Goal: Find specific fact: Find specific fact

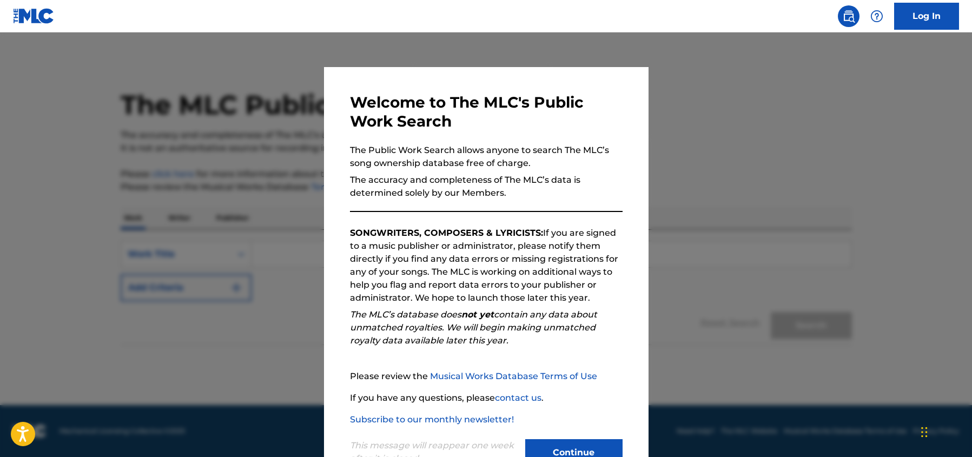
click at [551, 446] on button "Continue" at bounding box center [573, 452] width 97 height 27
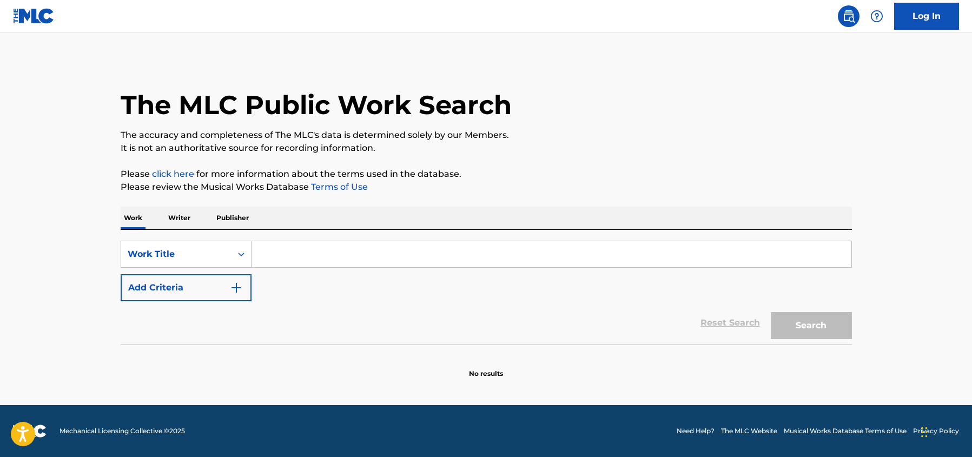
click at [379, 258] on input "Search Form" at bounding box center [552, 254] width 600 height 26
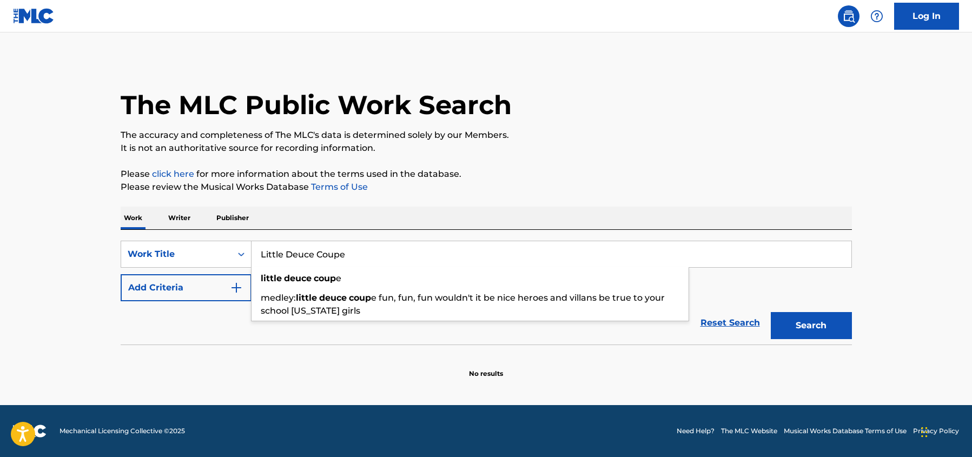
type input "Little Deuce Coupe"
click at [771, 312] on button "Search" at bounding box center [811, 325] width 81 height 27
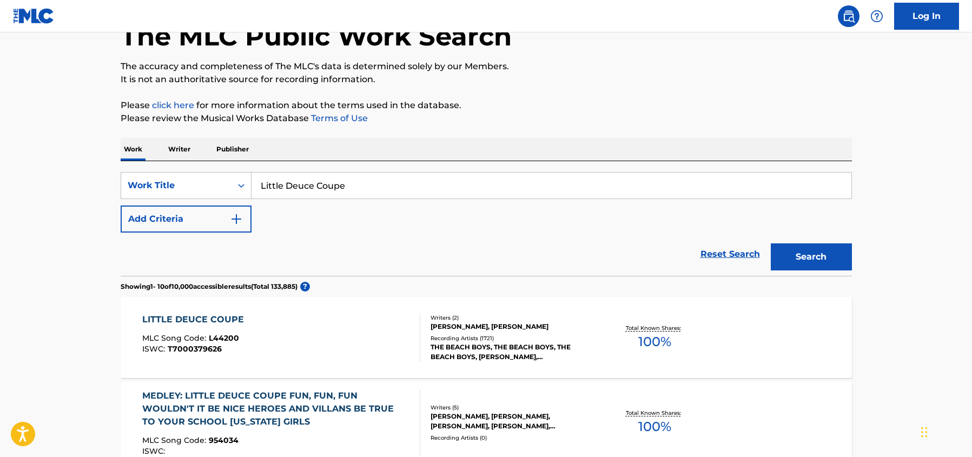
scroll to position [71, 0]
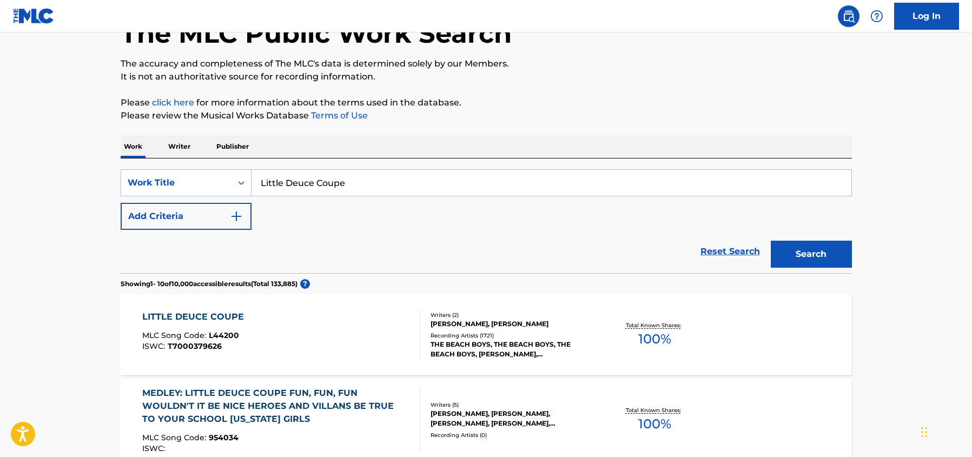
click at [746, 333] on div "LITTLE DEUCE COUPE MLC Song Code : L44200 ISWC : T7000379626 Writers ( 2 ) [PER…" at bounding box center [486, 334] width 731 height 81
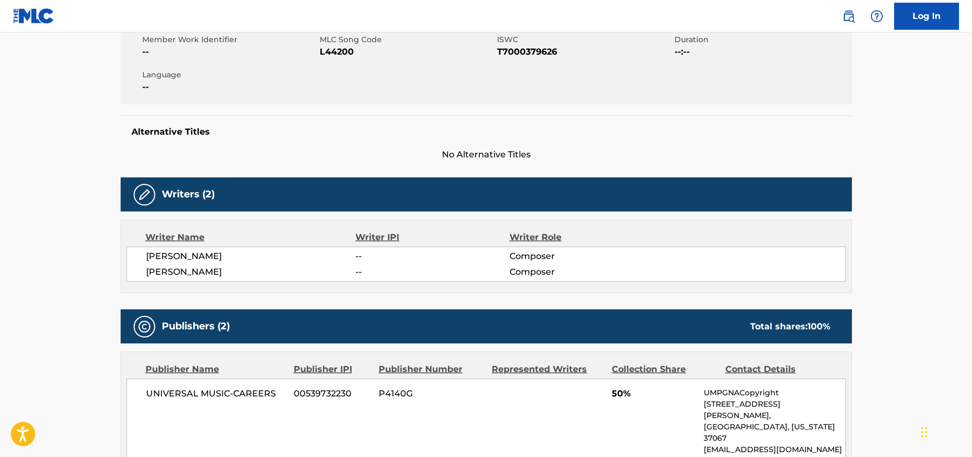
scroll to position [406, 0]
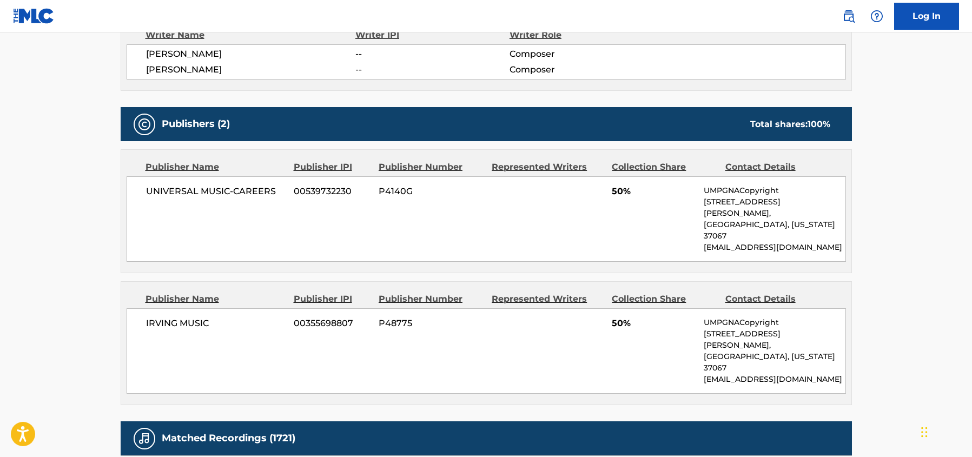
click at [606, 238] on div "UNIVERSAL MUSIC-CAREERS 00539732230 P4140G 50% UMPGNACopyright [STREET_ADDRESS]…" at bounding box center [486, 218] width 719 height 85
click at [603, 219] on div "UNIVERSAL MUSIC-CAREERS 00539732230 P4140G 50% UMPGNACopyright [STREET_ADDRESS]…" at bounding box center [486, 218] width 719 height 85
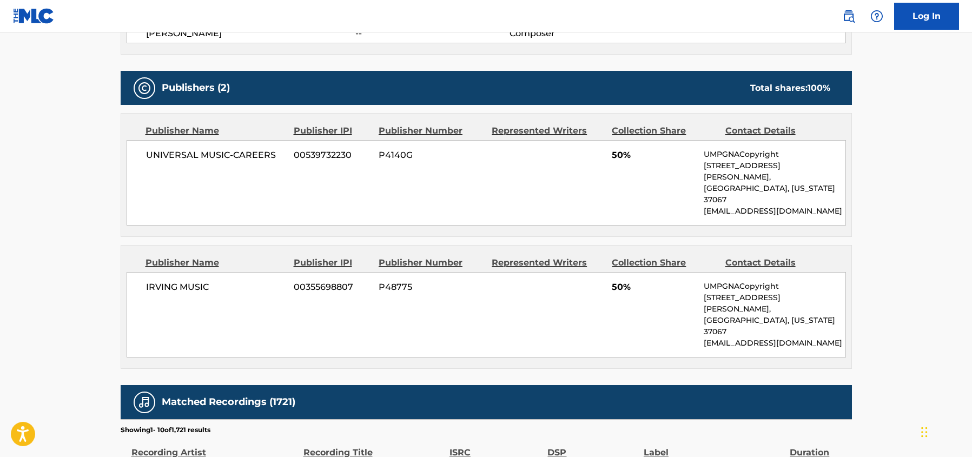
scroll to position [489, 0]
